Goal: Navigation & Orientation: Find specific page/section

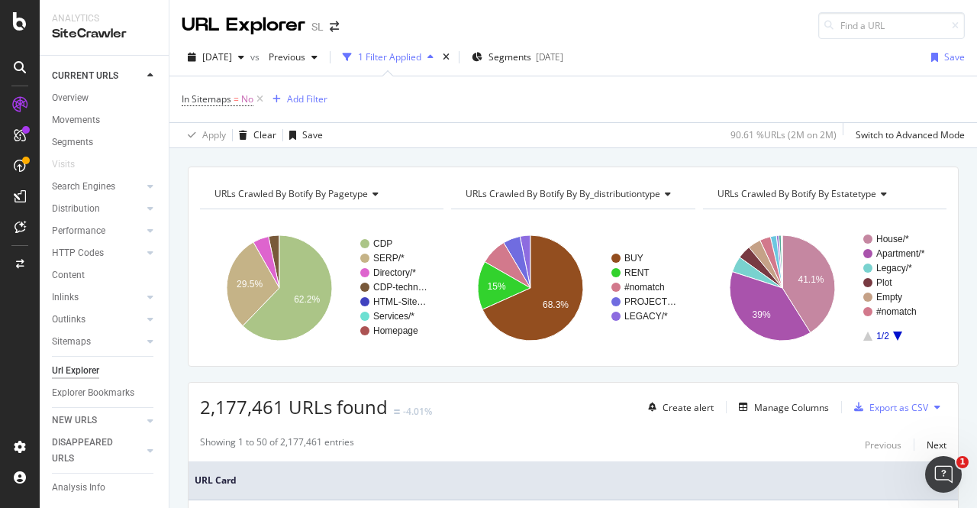
scroll to position [20, 0]
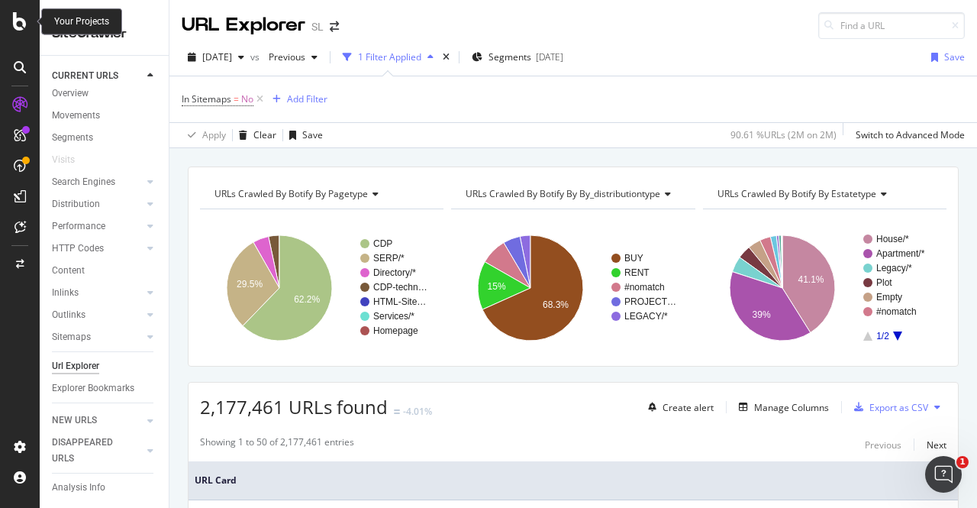
click at [16, 21] on icon at bounding box center [20, 21] width 14 height 18
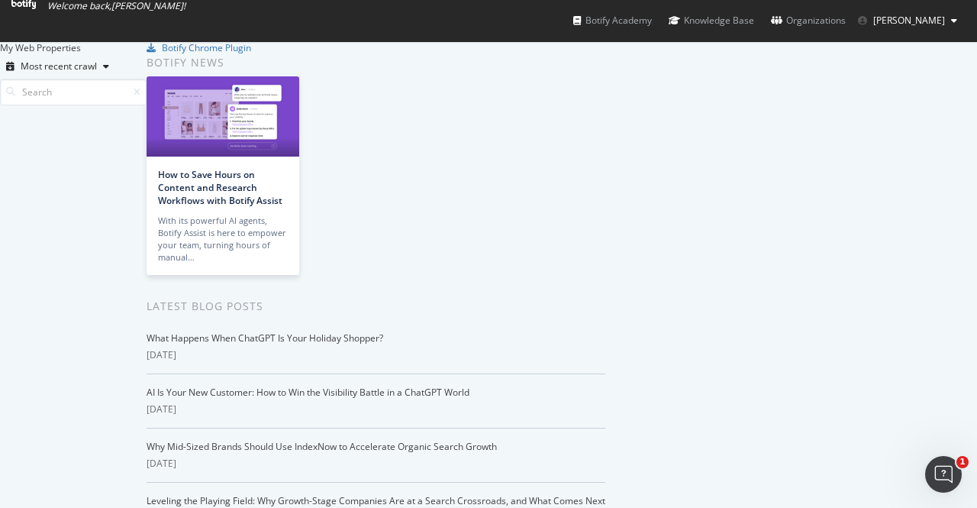
scroll to position [1889, 0]
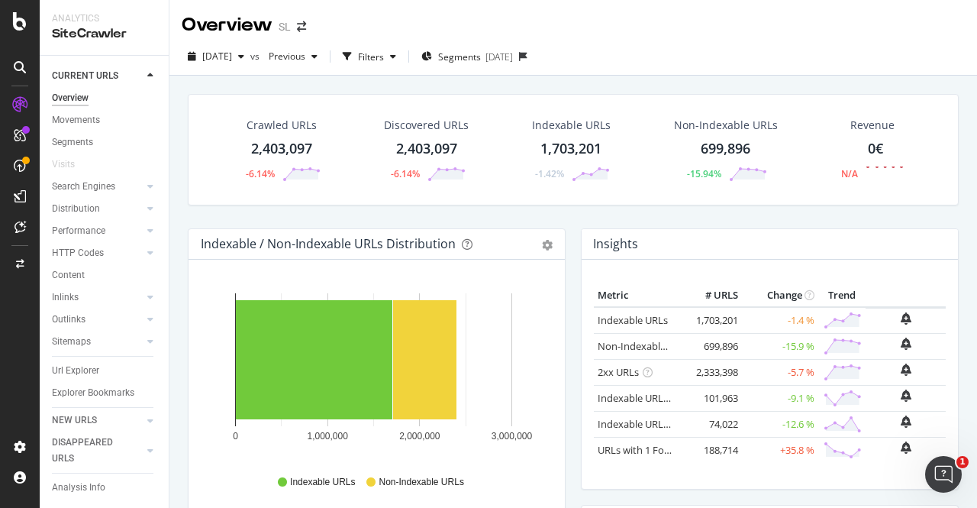
click at [659, 35] on div "Overview SL" at bounding box center [573, 19] width 808 height 38
click at [301, 25] on icon "arrow-right-arrow-left" at bounding box center [301, 26] width 9 height 11
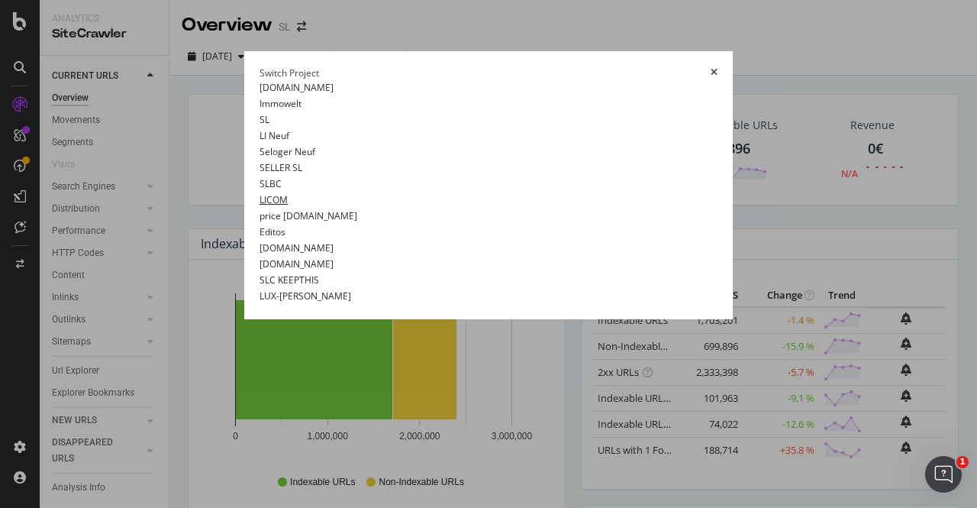
click at [260, 208] on link "LICOM" at bounding box center [274, 200] width 28 height 16
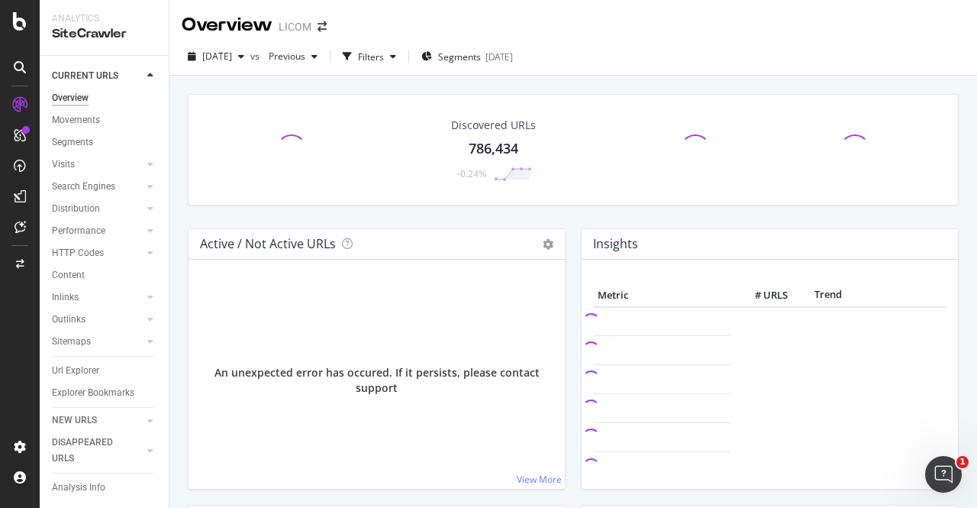
click at [559, 258] on div "Active / Not Active URLs Chart (by Value) Chart (by Percentage) Table Expand Ex…" at bounding box center [376, 366] width 393 height 276
